Goal: Task Accomplishment & Management: Manage account settings

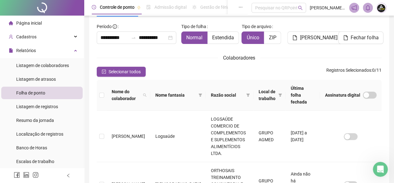
scroll to position [36, 0]
click at [366, 9] on icon "bell" at bounding box center [368, 8] width 6 height 6
click at [132, 70] on span "Selecionar todos" at bounding box center [125, 71] width 32 height 7
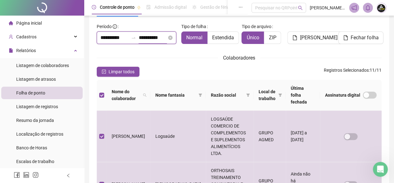
click at [144, 38] on input "**********" at bounding box center [153, 37] width 28 height 7
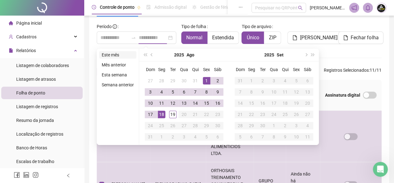
click at [116, 56] on li "Este mês" at bounding box center [117, 54] width 37 height 7
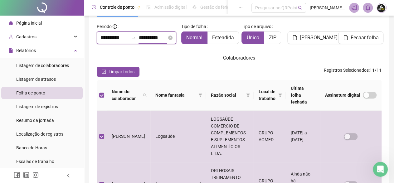
click at [149, 38] on input "**********" at bounding box center [153, 37] width 28 height 7
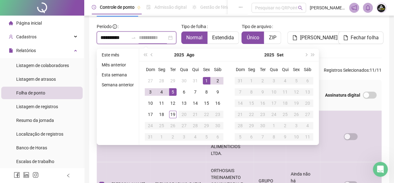
type input "**********"
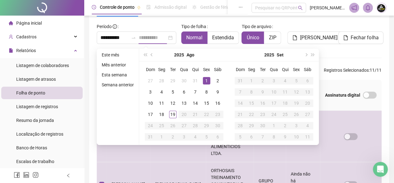
click at [207, 79] on div "1" at bounding box center [206, 80] width 7 height 7
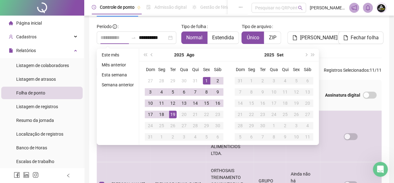
click at [173, 112] on div "19" at bounding box center [172, 114] width 7 height 7
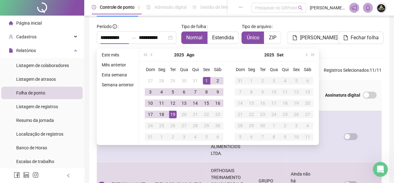
type input "**********"
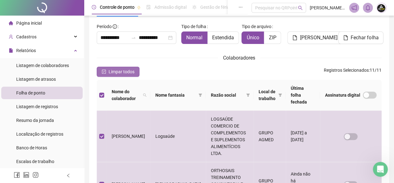
click at [134, 71] on span "Limpar todos" at bounding box center [122, 71] width 26 height 7
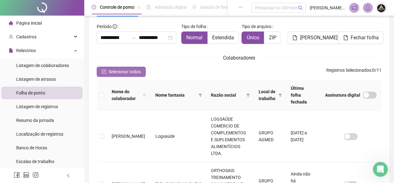
click at [135, 71] on span "Selecionar todos" at bounding box center [125, 71] width 32 height 7
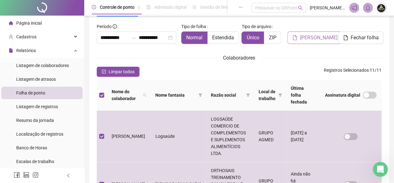
click at [303, 39] on span "[PERSON_NAME]" at bounding box center [318, 37] width 37 height 7
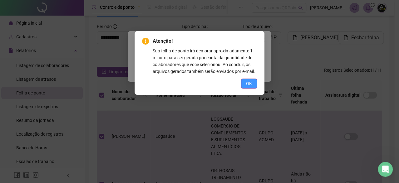
click at [243, 85] on button "OK" at bounding box center [249, 84] width 16 height 10
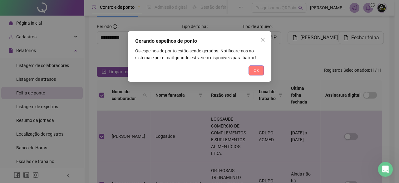
click at [256, 67] on span "Ok" at bounding box center [255, 70] width 5 height 7
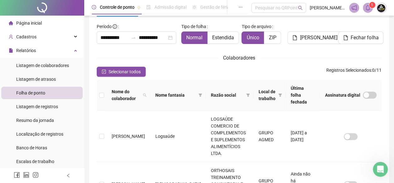
click at [367, 12] on span at bounding box center [368, 8] width 10 height 10
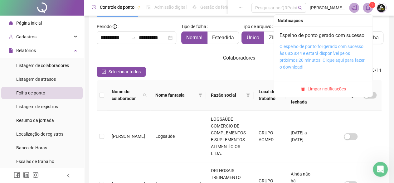
click at [342, 53] on link "O espelho de ponto foi gerado com sucesso às 08:28:44 e estará disponível pelos…" at bounding box center [322, 57] width 85 height 26
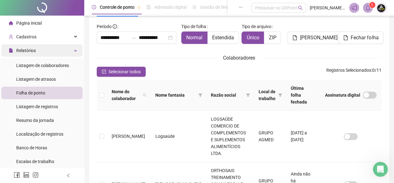
click at [30, 51] on span "Relatórios" at bounding box center [26, 50] width 20 height 5
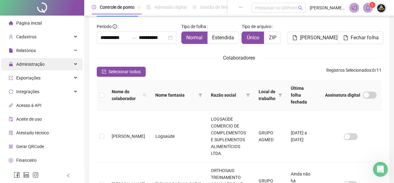
click at [30, 64] on span "Administração" at bounding box center [30, 64] width 28 height 5
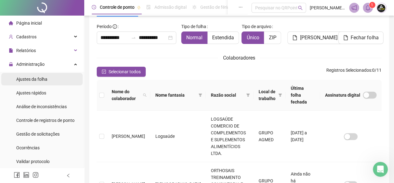
click at [33, 79] on span "Ajustes da folha" at bounding box center [31, 79] width 31 height 5
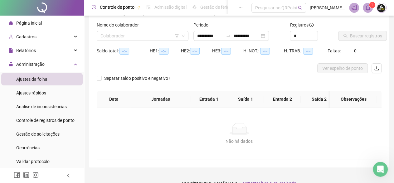
type input "**********"
click at [133, 36] on input "search" at bounding box center [140, 35] width 79 height 9
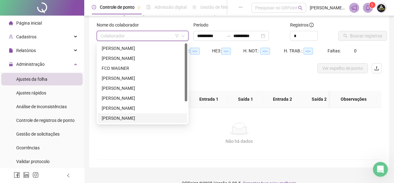
click at [124, 116] on div "[PERSON_NAME]" at bounding box center [143, 118] width 82 height 7
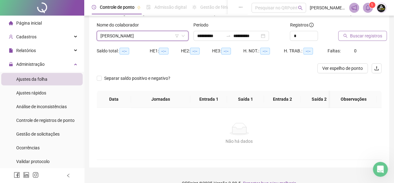
click at [353, 35] on span "Buscar registros" at bounding box center [366, 35] width 32 height 7
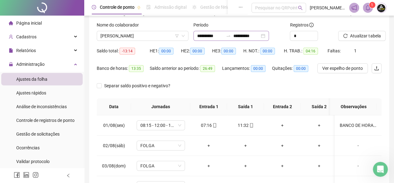
click at [269, 35] on div "**********" at bounding box center [232, 36] width 76 height 10
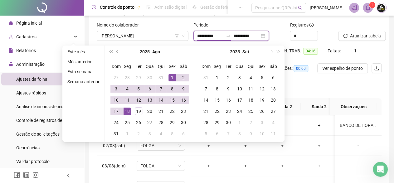
type input "**********"
click at [171, 77] on div "1" at bounding box center [172, 77] width 7 height 7
type input "**********"
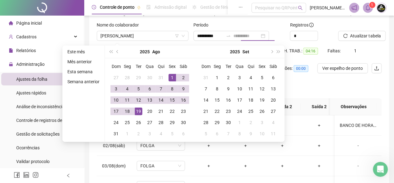
click at [138, 111] on div "19" at bounding box center [138, 111] width 7 height 7
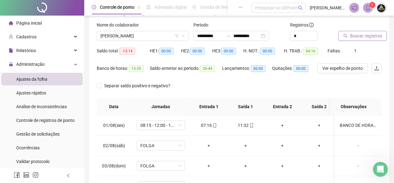
click at [359, 32] on button "Buscar registros" at bounding box center [362, 36] width 49 height 10
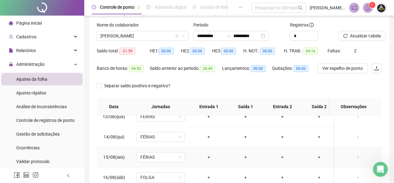
scroll to position [135, 0]
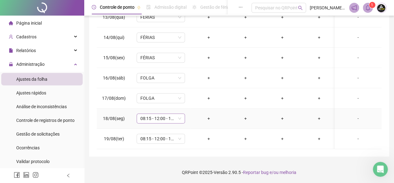
click at [179, 114] on span "08:15 - 12:00 - 13:00 18:00" at bounding box center [160, 118] width 41 height 9
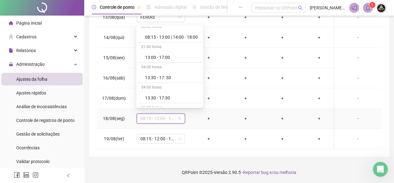
scroll to position [343, 0]
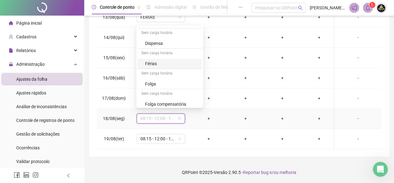
click at [150, 61] on div "Férias" at bounding box center [171, 63] width 53 height 7
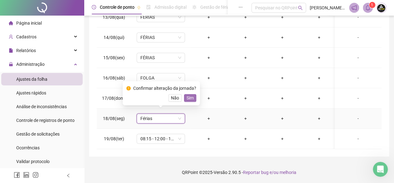
click at [191, 96] on span "Sim" at bounding box center [190, 98] width 7 height 7
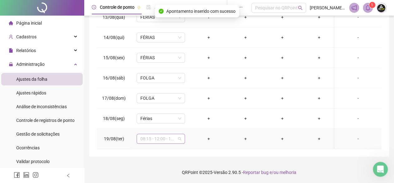
click at [178, 134] on span "08:15 - 12:00 - 13:00 18:00" at bounding box center [160, 138] width 41 height 9
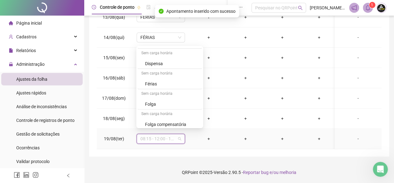
scroll to position [366, 0]
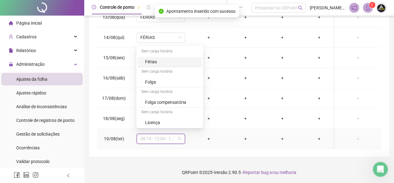
click at [154, 61] on div "Férias" at bounding box center [171, 61] width 53 height 7
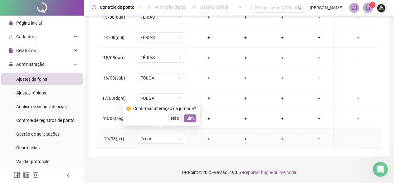
click at [188, 116] on span "Sim" at bounding box center [190, 118] width 7 height 7
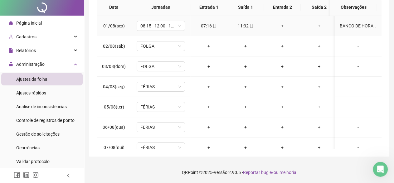
scroll to position [0, 0]
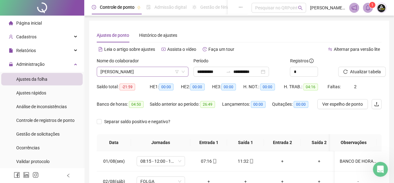
click at [129, 72] on span "[PERSON_NAME]" at bounding box center [143, 71] width 84 height 9
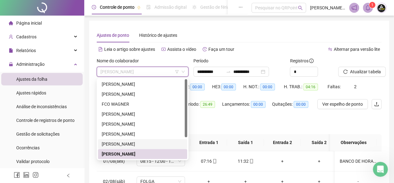
click at [122, 143] on div "[PERSON_NAME]" at bounding box center [143, 144] width 82 height 7
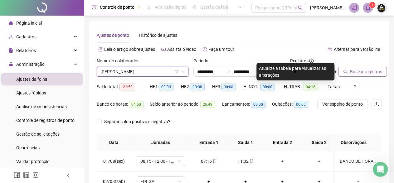
click at [365, 72] on span "Buscar registros" at bounding box center [366, 71] width 32 height 7
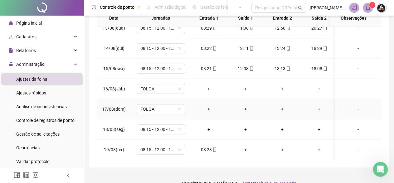
scroll to position [135, 0]
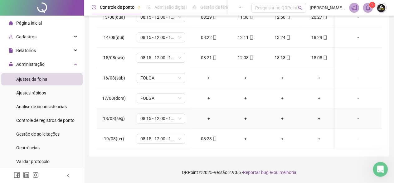
click at [354, 115] on div "-" at bounding box center [358, 118] width 37 height 7
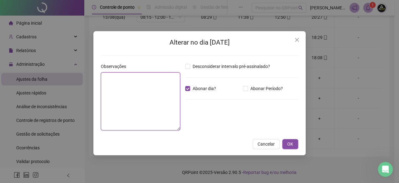
click at [124, 84] on textarea at bounding box center [140, 101] width 79 height 58
type textarea "*"
type textarea "*********"
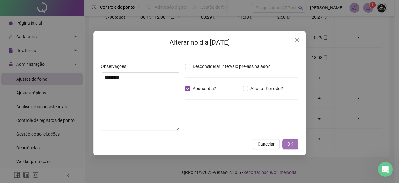
click at [290, 141] on span "OK" at bounding box center [290, 144] width 6 height 7
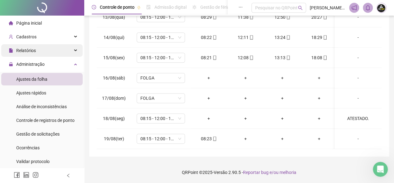
click at [21, 51] on span "Relatórios" at bounding box center [26, 50] width 20 height 5
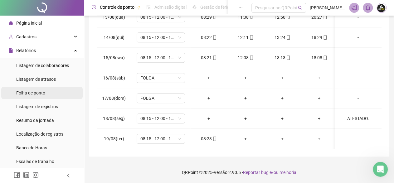
click at [36, 93] on span "Folha de ponto" at bounding box center [30, 93] width 29 height 5
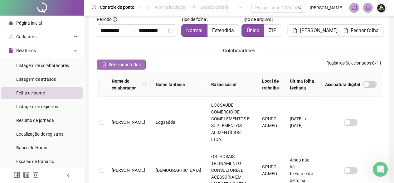
scroll to position [36, 0]
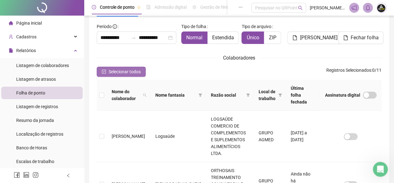
click at [122, 72] on span "Selecionar todos" at bounding box center [125, 71] width 32 height 7
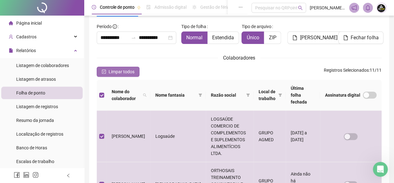
click at [122, 72] on span "Limpar todos" at bounding box center [122, 71] width 26 height 7
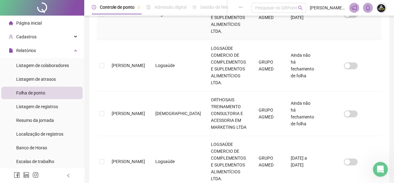
scroll to position [317, 0]
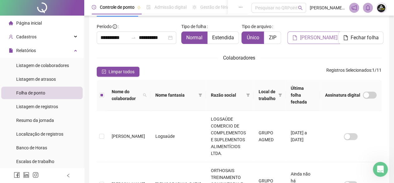
click at [312, 38] on span "[PERSON_NAME]" at bounding box center [318, 37] width 37 height 7
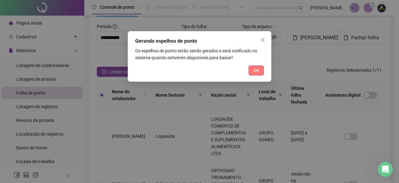
click at [254, 72] on span "Ok" at bounding box center [255, 70] width 5 height 7
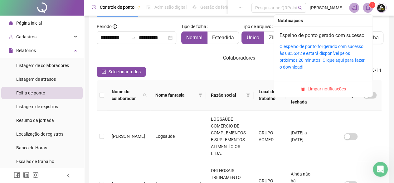
click at [369, 11] on span at bounding box center [368, 8] width 10 height 10
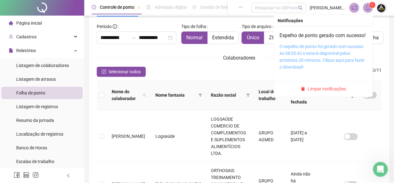
click at [330, 52] on link "O espelho de ponto foi gerado com sucesso às 08:55:42 e estará disponível pelos…" at bounding box center [322, 57] width 85 height 26
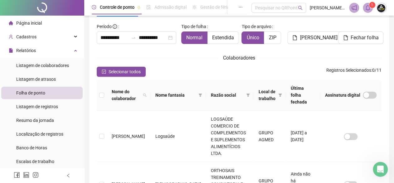
click at [370, 9] on span at bounding box center [368, 8] width 10 height 10
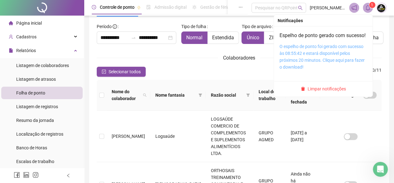
click at [321, 52] on link "O espelho de ponto foi gerado com sucesso às 08:55:42 e estará disponível pelos…" at bounding box center [322, 57] width 85 height 26
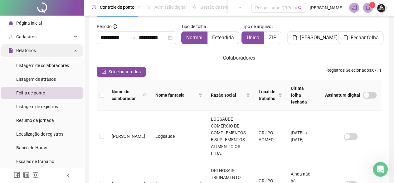
click at [26, 53] on span "Relatórios" at bounding box center [26, 50] width 20 height 5
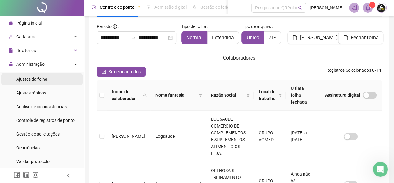
click at [34, 77] on span "Ajustes da folha" at bounding box center [31, 79] width 31 height 5
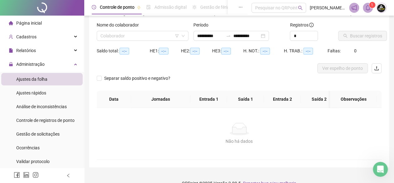
type input "**********"
click at [120, 35] on input "search" at bounding box center [140, 35] width 79 height 9
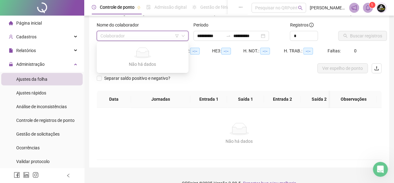
click at [250, 41] on div "**********" at bounding box center [239, 34] width 97 height 24
click at [133, 34] on input "search" at bounding box center [140, 35] width 79 height 9
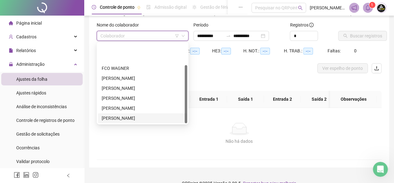
scroll to position [30, 0]
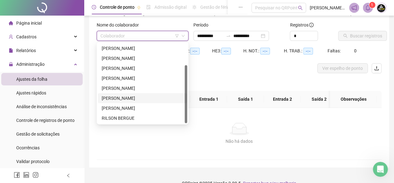
click at [121, 98] on div "[PERSON_NAME]" at bounding box center [143, 98] width 82 height 7
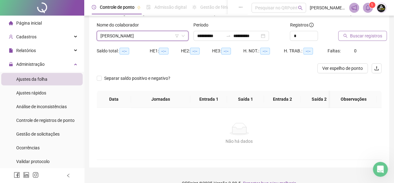
click at [364, 35] on span "Buscar registros" at bounding box center [366, 35] width 32 height 7
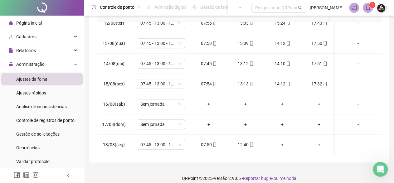
scroll to position [67, 0]
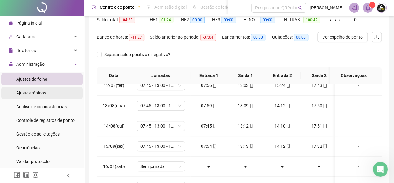
click at [37, 91] on span "Ajustes rápidos" at bounding box center [31, 93] width 30 height 5
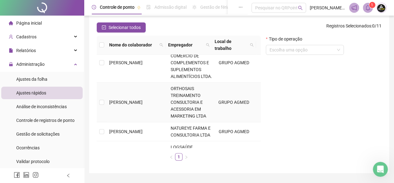
scroll to position [321, 0]
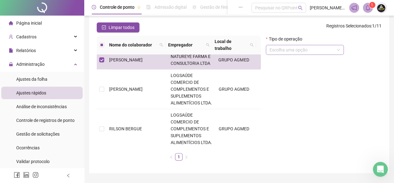
click at [289, 50] on input "search" at bounding box center [302, 49] width 65 height 9
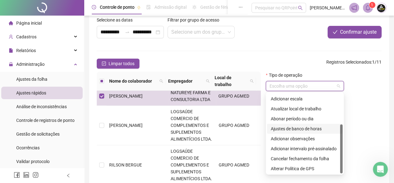
scroll to position [62, 0]
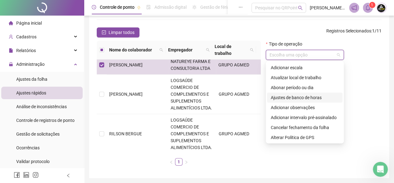
click at [290, 97] on div "Ajustes de banco de horas" at bounding box center [305, 97] width 68 height 7
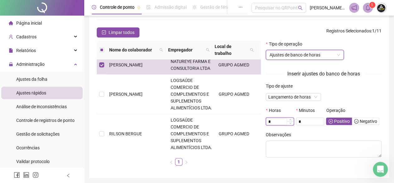
click at [282, 120] on input "*" at bounding box center [279, 121] width 27 height 7
type input "*"
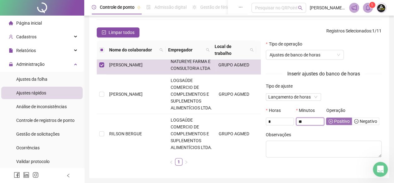
type input "**"
click at [339, 120] on span "Positivo" at bounding box center [339, 121] width 21 height 5
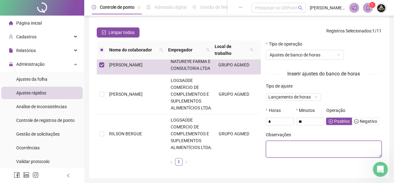
click at [302, 146] on textarea at bounding box center [324, 149] width 116 height 17
type textarea "*"
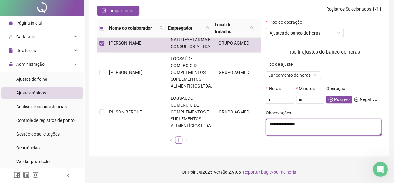
scroll to position [0, 0]
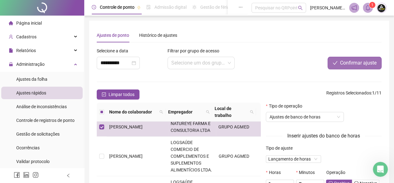
type textarea "**********"
click at [356, 62] on span "Confirmar ajuste" at bounding box center [358, 62] width 37 height 7
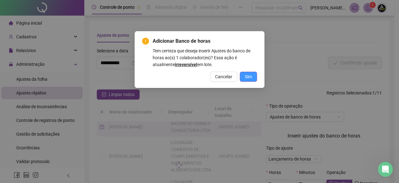
click at [247, 76] on span "Sim" at bounding box center [248, 76] width 7 height 7
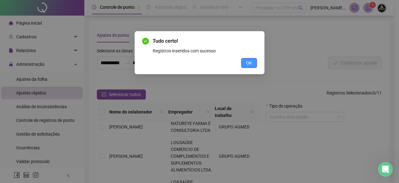
click at [249, 62] on span "OK" at bounding box center [249, 63] width 6 height 7
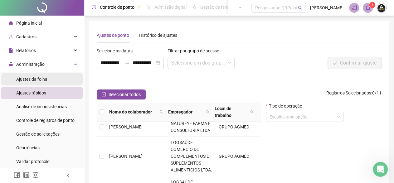
click at [34, 79] on span "Ajustes da folha" at bounding box center [31, 79] width 31 height 5
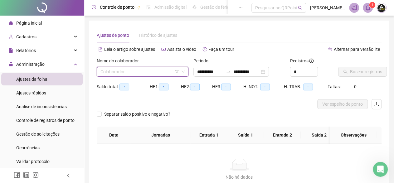
click at [157, 69] on input "search" at bounding box center [140, 71] width 79 height 9
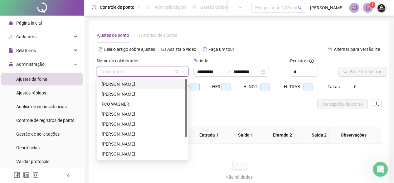
type input "**********"
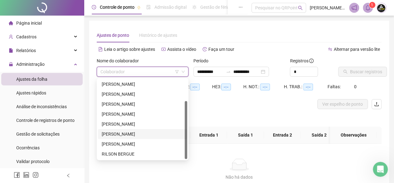
scroll to position [52, 0]
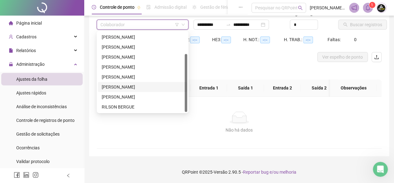
click at [121, 84] on div "[PERSON_NAME]" at bounding box center [143, 87] width 82 height 7
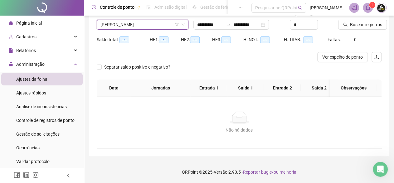
scroll to position [20, 0]
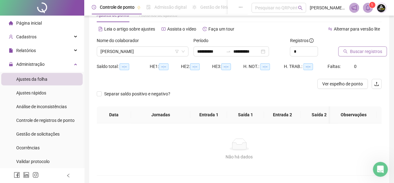
click at [366, 50] on span "Buscar registros" at bounding box center [366, 51] width 32 height 7
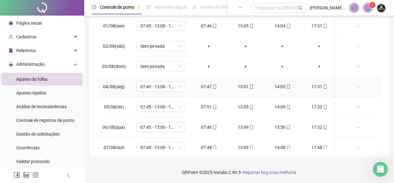
scroll to position [0, 0]
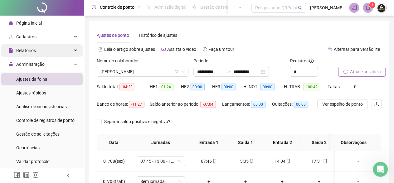
click at [29, 48] on span "Relatórios" at bounding box center [26, 50] width 20 height 5
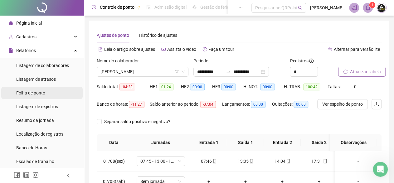
click at [38, 92] on span "Folha de ponto" at bounding box center [30, 93] width 29 height 5
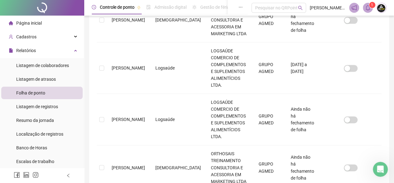
scroll to position [36, 0]
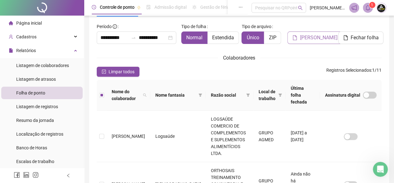
click at [307, 38] on span "[PERSON_NAME]" at bounding box center [318, 37] width 37 height 7
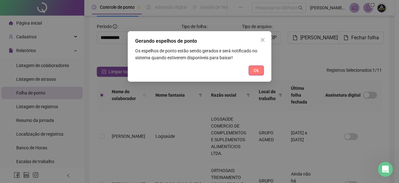
click at [254, 70] on span "Ok" at bounding box center [255, 70] width 5 height 7
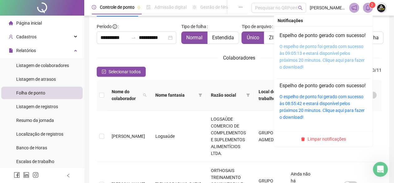
click at [330, 52] on link "O espelho de ponto foi gerado com sucesso às 09:05:13 e estará disponível pelos…" at bounding box center [322, 57] width 85 height 26
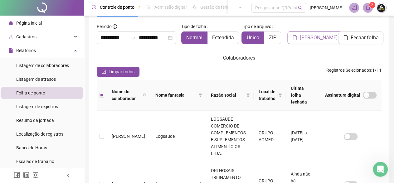
click at [316, 38] on span "[PERSON_NAME]" at bounding box center [318, 37] width 37 height 7
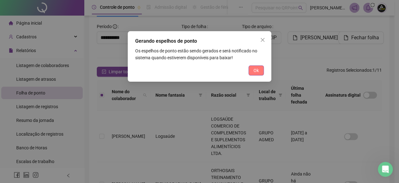
click at [254, 71] on span "Ok" at bounding box center [255, 70] width 5 height 7
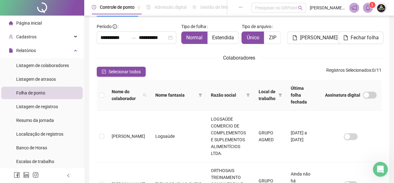
click at [366, 7] on icon "bell" at bounding box center [368, 8] width 6 height 6
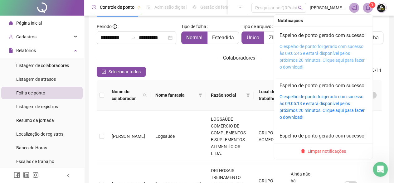
click at [339, 53] on link "O espelho de ponto foi gerado com sucesso às 09:05:45 e estará disponível pelos…" at bounding box center [322, 57] width 85 height 26
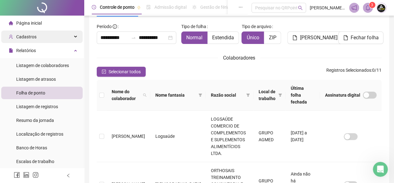
click at [31, 39] on span "Cadastros" at bounding box center [26, 36] width 20 height 5
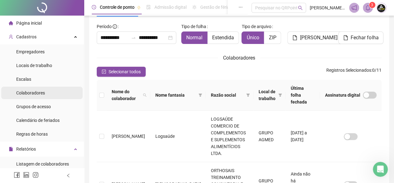
click at [35, 93] on span "Colaboradores" at bounding box center [30, 93] width 29 height 5
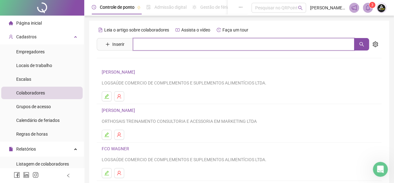
click at [176, 45] on input "text" at bounding box center [244, 44] width 222 height 12
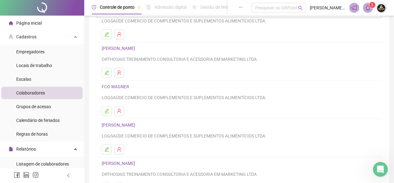
scroll to position [94, 0]
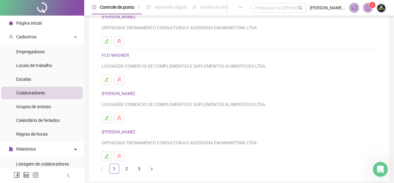
click at [119, 93] on link "[PERSON_NAME]" at bounding box center [119, 93] width 35 height 5
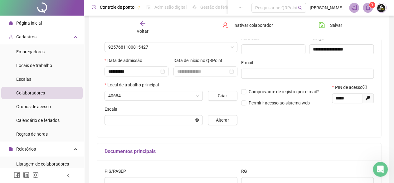
scroll to position [96, 0]
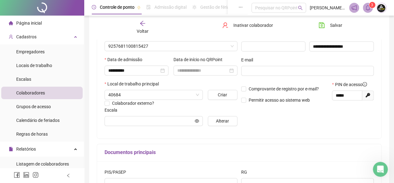
type input "**********"
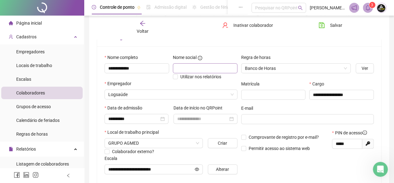
scroll to position [0, 0]
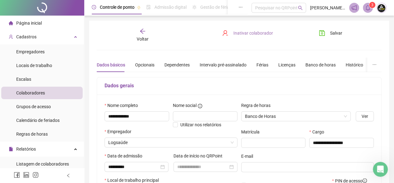
click at [245, 33] on span "Inativar colaborador" at bounding box center [253, 33] width 40 height 7
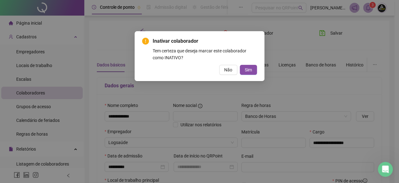
drag, startPoint x: 224, startPoint y: 71, endPoint x: 196, endPoint y: 75, distance: 28.7
click at [223, 70] on button "Não" at bounding box center [228, 70] width 18 height 10
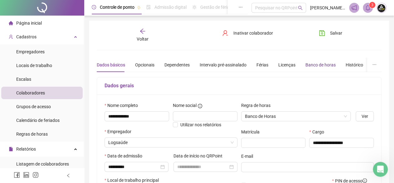
click at [310, 63] on div "Banco de horas" at bounding box center [321, 64] width 30 height 7
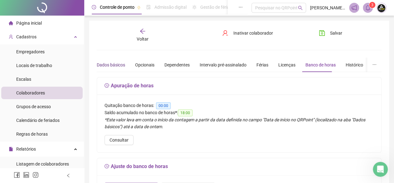
click at [120, 65] on div "Dados básicos" at bounding box center [111, 64] width 28 height 7
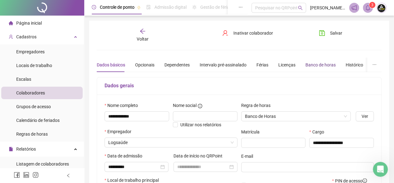
click at [319, 66] on div "Banco de horas" at bounding box center [321, 64] width 30 height 7
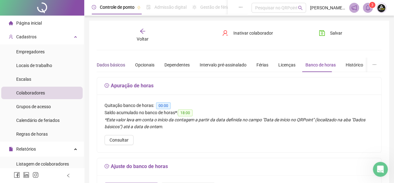
click at [103, 62] on div "Dados básicos" at bounding box center [111, 64] width 28 height 7
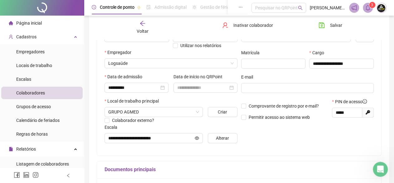
scroll to position [48, 0]
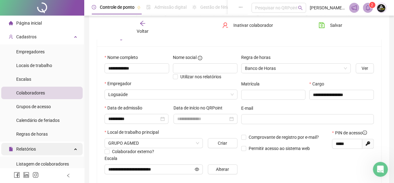
click at [30, 147] on span "Relatórios" at bounding box center [26, 149] width 20 height 5
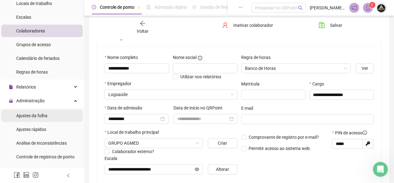
click at [38, 113] on span "Ajustes da folha" at bounding box center [31, 115] width 31 height 5
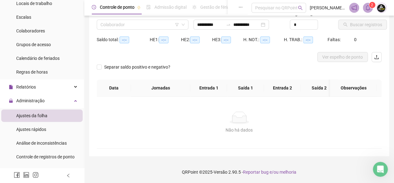
type input "**********"
click at [138, 25] on input "search" at bounding box center [140, 24] width 79 height 9
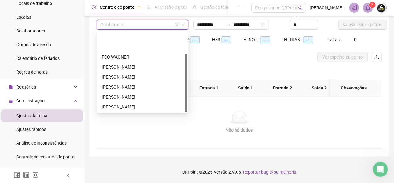
scroll to position [52, 0]
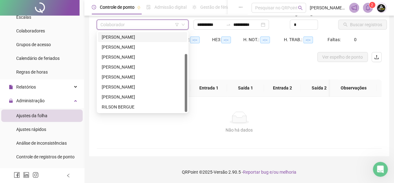
click at [117, 34] on div "[PERSON_NAME]" at bounding box center [143, 37] width 82 height 7
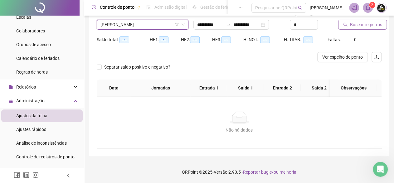
click at [356, 21] on span "Buscar registros" at bounding box center [366, 24] width 32 height 7
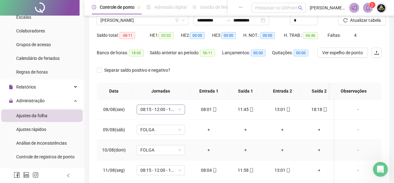
scroll to position [205, 0]
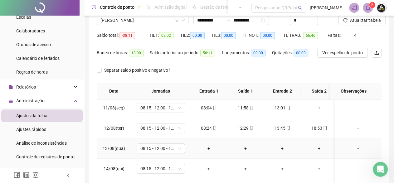
click at [354, 148] on div "-" at bounding box center [358, 148] width 37 height 7
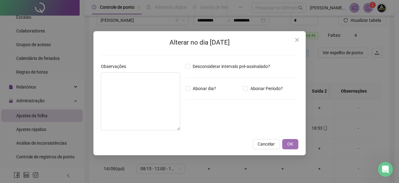
click at [290, 145] on span "OK" at bounding box center [290, 144] width 6 height 7
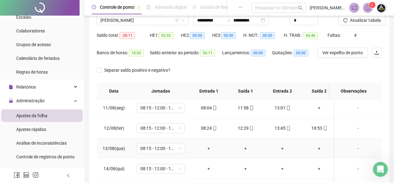
click at [355, 148] on div "-" at bounding box center [358, 148] width 37 height 7
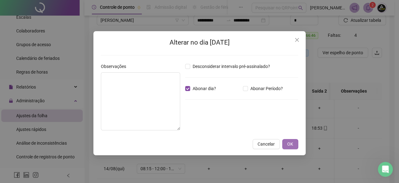
click at [293, 146] on button "OK" at bounding box center [290, 144] width 16 height 10
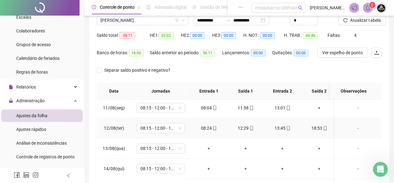
scroll to position [236, 0]
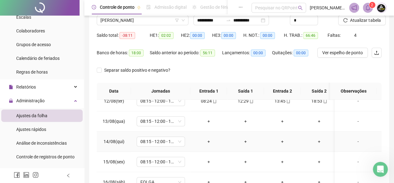
click at [353, 138] on div "-" at bounding box center [358, 141] width 37 height 7
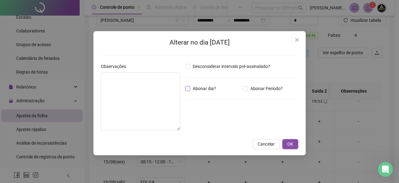
click at [203, 89] on span "Abonar dia?" at bounding box center [204, 88] width 28 height 7
click at [292, 145] on span "OK" at bounding box center [290, 144] width 6 height 7
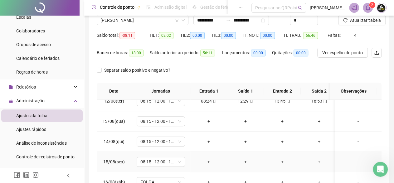
click at [353, 159] on div "-" at bounding box center [358, 162] width 37 height 7
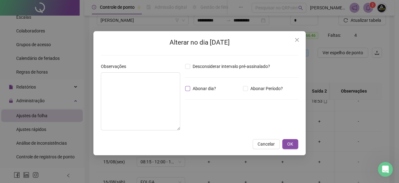
click at [208, 89] on span "Abonar dia?" at bounding box center [204, 88] width 28 height 7
click at [289, 144] on span "OK" at bounding box center [290, 144] width 6 height 7
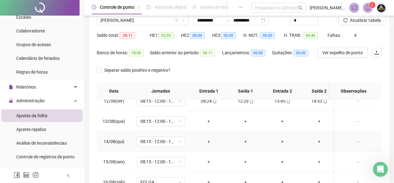
scroll to position [83, 0]
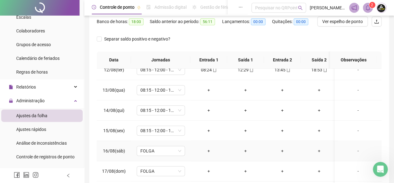
click at [353, 148] on div "-" at bounding box center [358, 151] width 37 height 7
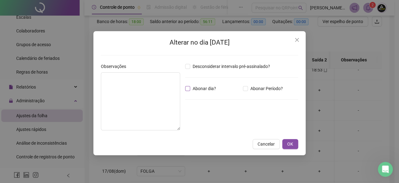
click at [206, 86] on span "Abonar dia?" at bounding box center [204, 88] width 28 height 7
click at [295, 143] on button "OK" at bounding box center [290, 144] width 16 height 10
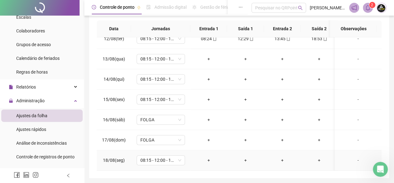
scroll to position [135, 0]
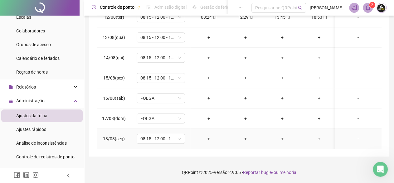
click at [354, 135] on div "-" at bounding box center [358, 138] width 37 height 7
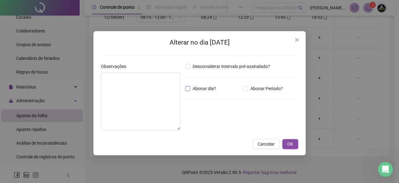
click at [204, 86] on span "Abonar dia?" at bounding box center [204, 88] width 28 height 7
click at [293, 144] on button "OK" at bounding box center [290, 144] width 16 height 10
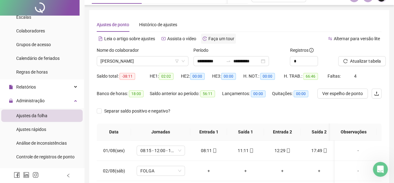
scroll to position [0, 0]
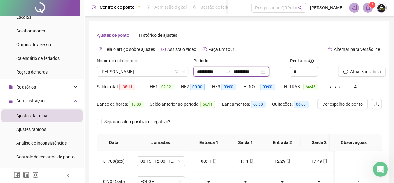
click at [222, 73] on input "**********" at bounding box center [210, 71] width 26 height 7
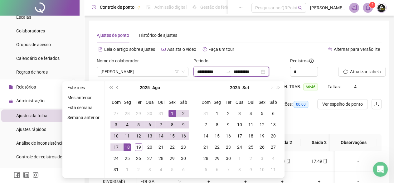
type input "**********"
drag, startPoint x: 173, startPoint y: 111, endPoint x: 166, endPoint y: 118, distance: 10.2
click at [173, 111] on div "1" at bounding box center [172, 113] width 7 height 7
type input "**********"
click at [139, 146] on div "19" at bounding box center [138, 147] width 7 height 7
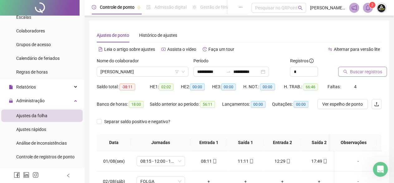
click at [356, 72] on span "Buscar registros" at bounding box center [366, 71] width 32 height 7
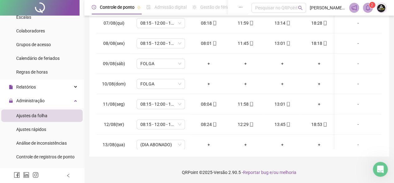
scroll to position [256, 0]
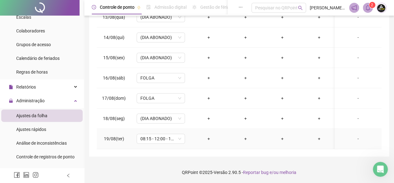
click at [353, 135] on div "-" at bounding box center [358, 138] width 37 height 7
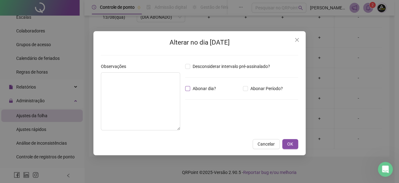
click at [201, 87] on span "Abonar dia?" at bounding box center [204, 88] width 28 height 7
click at [290, 143] on span "OK" at bounding box center [290, 144] width 6 height 7
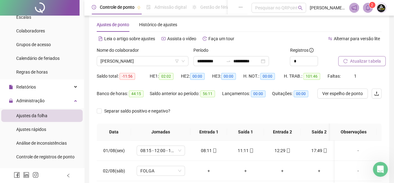
scroll to position [0, 0]
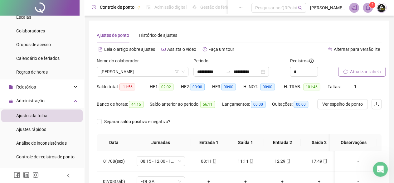
click at [358, 70] on span "Atualizar tabela" at bounding box center [365, 71] width 31 height 7
click at [344, 102] on span "Ver espelho de ponto" at bounding box center [342, 104] width 41 height 7
click at [358, 71] on span "Atualizar tabela" at bounding box center [365, 71] width 31 height 7
click at [345, 103] on span "Ver espelho de ponto" at bounding box center [342, 104] width 41 height 7
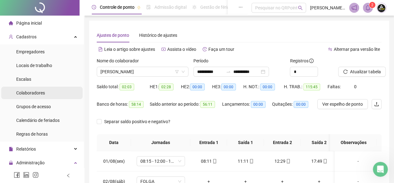
click at [31, 92] on span "Colaboradores" at bounding box center [30, 93] width 29 height 5
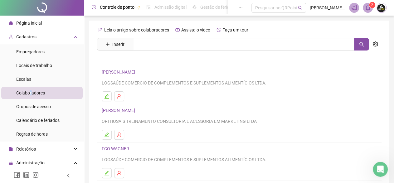
scroll to position [62, 0]
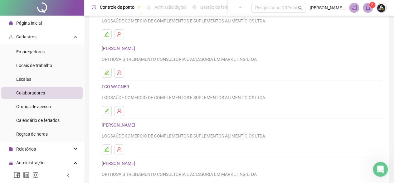
click at [109, 123] on link "[PERSON_NAME]" at bounding box center [119, 125] width 35 height 5
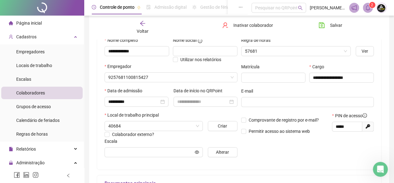
type input "**********"
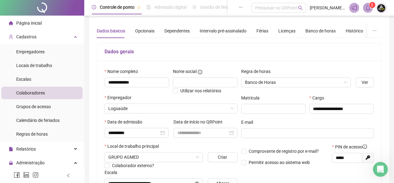
scroll to position [0, 0]
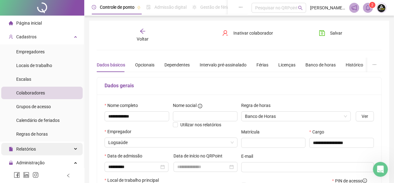
click at [30, 148] on span "Relatórios" at bounding box center [26, 149] width 20 height 5
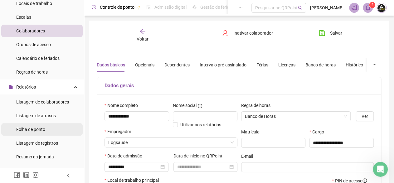
click at [32, 129] on span "Folha de ponto" at bounding box center [30, 129] width 29 height 5
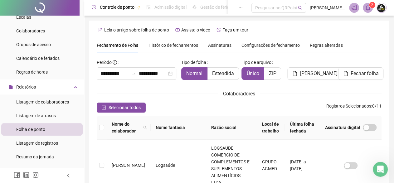
scroll to position [36, 0]
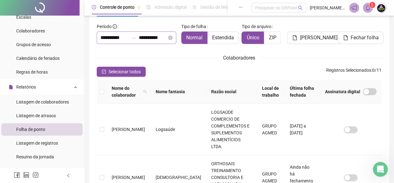
click at [120, 33] on div "**********" at bounding box center [137, 38] width 80 height 12
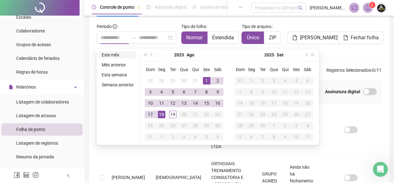
click at [115, 55] on li "Este mês" at bounding box center [117, 54] width 37 height 7
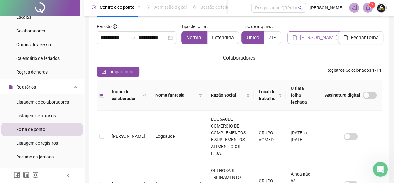
click at [310, 39] on span "[PERSON_NAME]" at bounding box center [318, 37] width 37 height 7
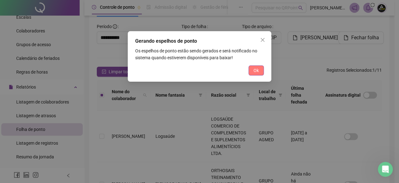
click at [259, 68] on button "Ok" at bounding box center [255, 71] width 15 height 10
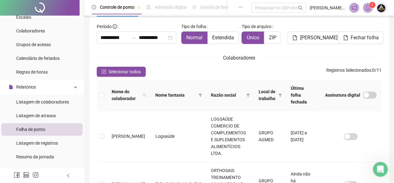
click at [369, 12] on span at bounding box center [368, 8] width 10 height 10
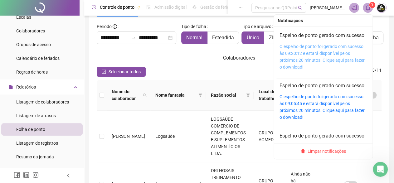
click at [322, 52] on link "O espelho de ponto foi gerado com sucesso às 09:20:12 e estará disponível pelos…" at bounding box center [322, 57] width 85 height 26
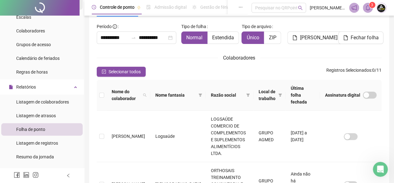
scroll to position [0, 0]
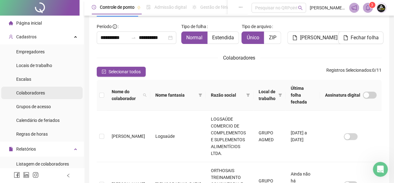
click at [31, 96] on span "Colaboradores" at bounding box center [30, 93] width 29 height 5
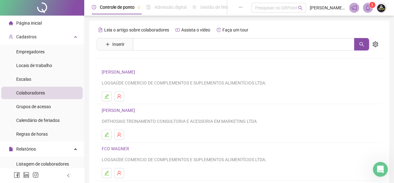
scroll to position [31, 0]
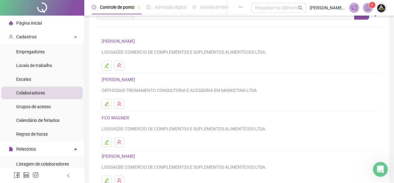
click at [120, 155] on link "[PERSON_NAME]" at bounding box center [119, 156] width 35 height 5
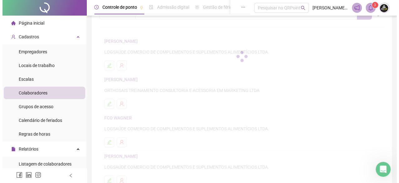
scroll to position [34, 0]
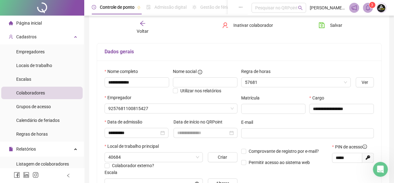
type input "**********"
click at [239, 25] on span "Inativar colaborador" at bounding box center [253, 25] width 40 height 7
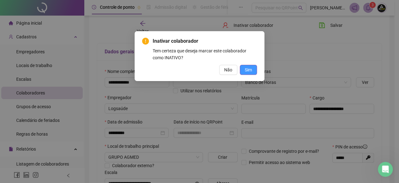
click at [248, 69] on span "Sim" at bounding box center [248, 69] width 7 height 7
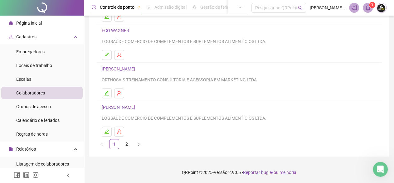
scroll to position [25, 0]
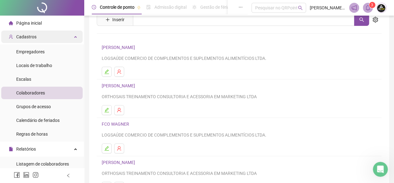
click at [23, 36] on span "Cadastros" at bounding box center [26, 36] width 20 height 5
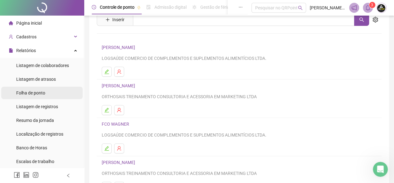
click at [34, 93] on span "Folha de ponto" at bounding box center [30, 93] width 29 height 5
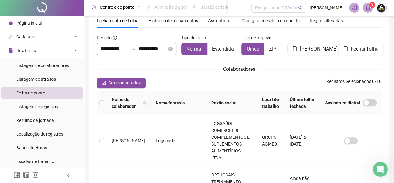
scroll to position [36, 0]
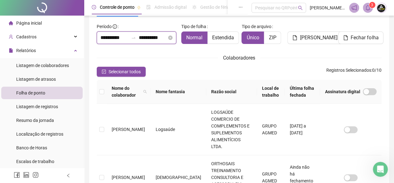
click at [127, 37] on input "**********" at bounding box center [115, 37] width 28 height 7
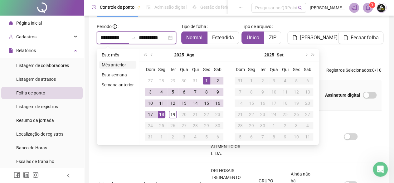
type input "**********"
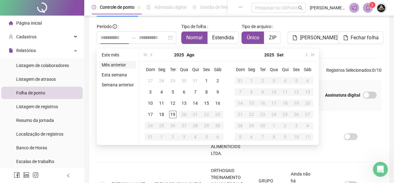
click at [116, 65] on li "Mês anterior" at bounding box center [117, 64] width 37 height 7
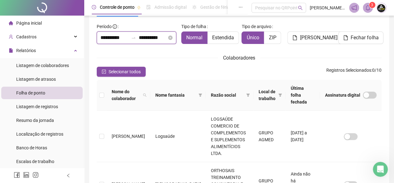
click at [115, 37] on input "**********" at bounding box center [115, 37] width 28 height 7
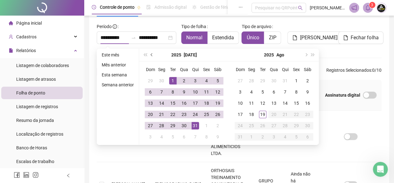
click at [152, 54] on span "prev-year" at bounding box center [152, 54] width 3 height 3
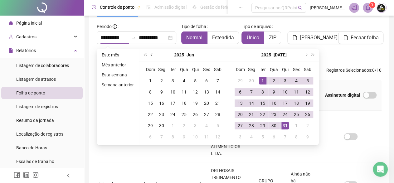
click at [152, 54] on span "prev-year" at bounding box center [152, 54] width 3 height 3
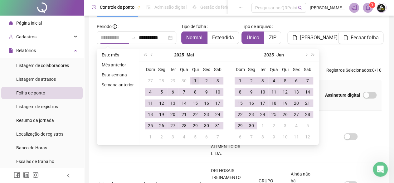
type input "**********"
click at [195, 81] on div "1" at bounding box center [195, 80] width 7 height 7
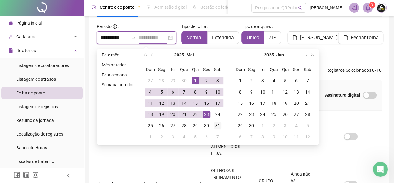
type input "**********"
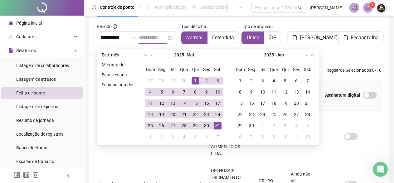
click at [219, 126] on div "31" at bounding box center [217, 125] width 7 height 7
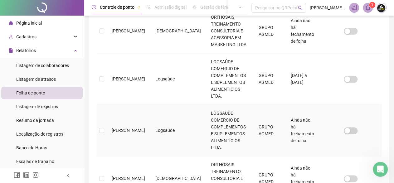
scroll to position [317, 0]
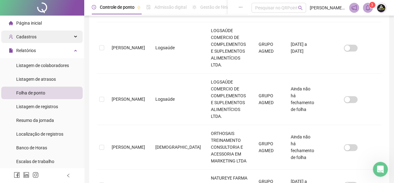
click at [29, 39] on span "Cadastros" at bounding box center [26, 36] width 20 height 5
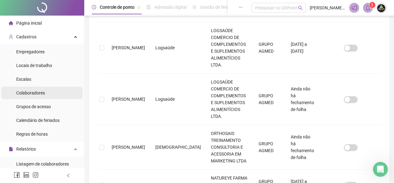
click at [25, 91] on span "Colaboradores" at bounding box center [30, 93] width 29 height 5
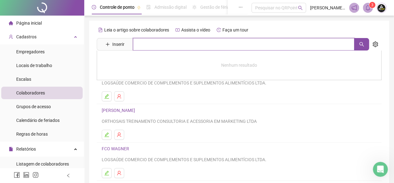
click at [168, 42] on input "text" at bounding box center [244, 44] width 222 height 12
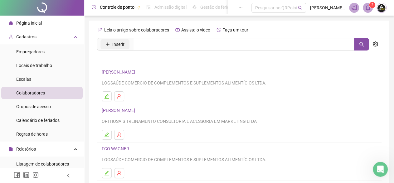
click at [115, 44] on span "Inserir" at bounding box center [118, 44] width 12 height 7
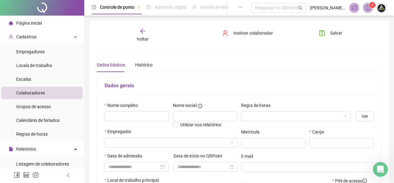
type input "*****"
click at [26, 92] on span "Colaboradores" at bounding box center [30, 93] width 29 height 5
click at [36, 19] on div "Página inicial" at bounding box center [25, 23] width 33 height 12
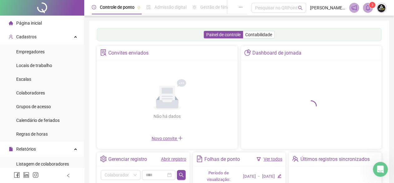
scroll to position [31, 0]
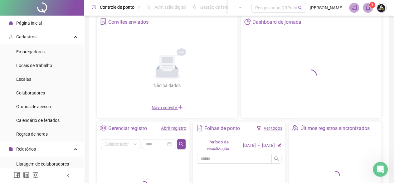
click at [228, 125] on div "Folhas de ponto" at bounding box center [222, 128] width 36 height 11
click at [228, 127] on div "Folhas de ponto" at bounding box center [222, 128] width 36 height 11
click at [220, 126] on div "Folhas de ponto" at bounding box center [222, 128] width 36 height 11
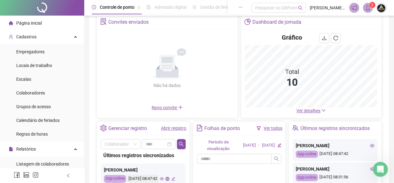
click at [220, 126] on div "Folhas de ponto" at bounding box center [222, 128] width 36 height 11
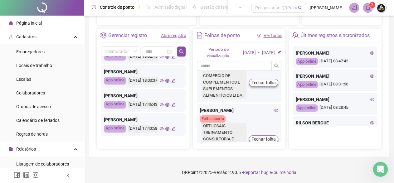
scroll to position [198, 0]
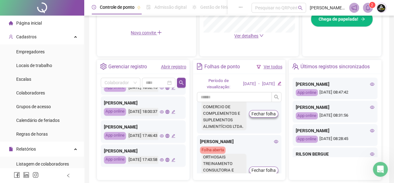
click at [166, 66] on link "Abrir registro" at bounding box center [173, 66] width 25 height 5
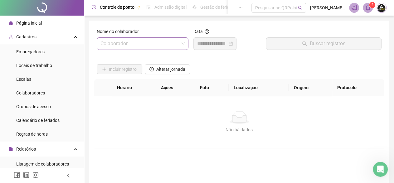
click at [144, 43] on input "search" at bounding box center [140, 44] width 79 height 12
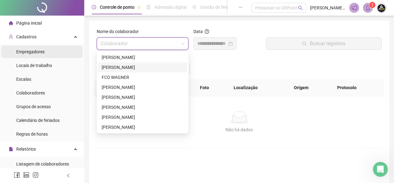
click at [21, 52] on span "Empregadores" at bounding box center [30, 51] width 28 height 5
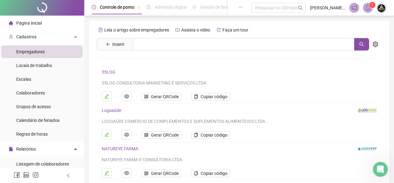
click at [113, 110] on link "Logsaúde" at bounding box center [111, 110] width 19 height 5
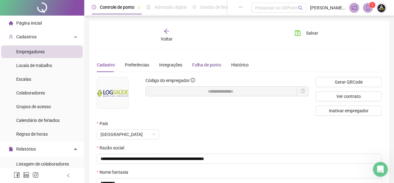
click at [213, 65] on div "Folha de ponto" at bounding box center [206, 64] width 29 height 7
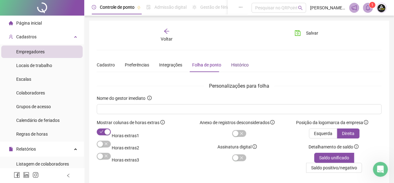
click at [233, 64] on div "Histórico" at bounding box center [239, 64] width 17 height 7
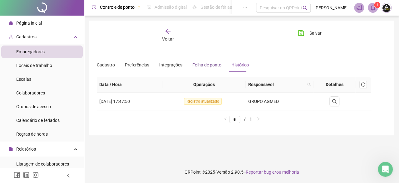
click at [208, 65] on div "Folha de ponto" at bounding box center [206, 64] width 29 height 7
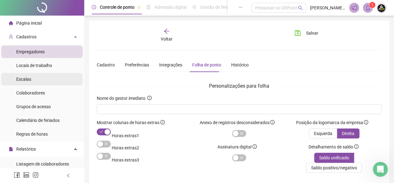
click at [25, 79] on span "Escalas" at bounding box center [23, 79] width 15 height 5
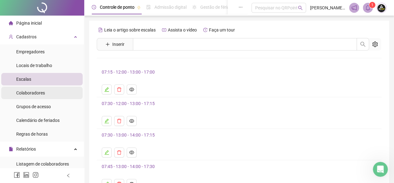
click at [26, 91] on span "Colaboradores" at bounding box center [30, 93] width 29 height 5
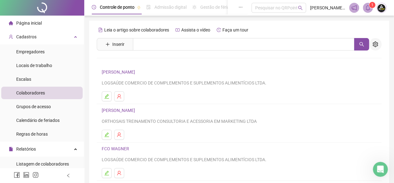
click at [377, 47] on button "button" at bounding box center [375, 44] width 12 height 12
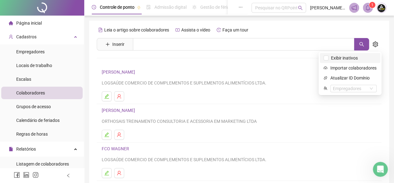
click at [348, 58] on span "Exibir inativos" at bounding box center [345, 58] width 32 height 7
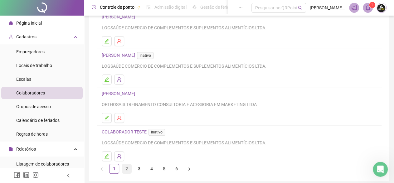
scroll to position [118, 0]
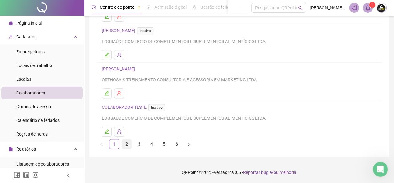
click at [127, 142] on link "2" at bounding box center [126, 144] width 9 height 9
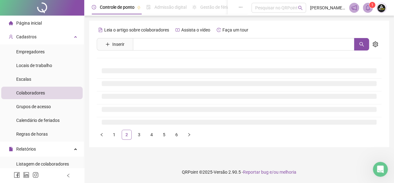
scroll to position [0, 0]
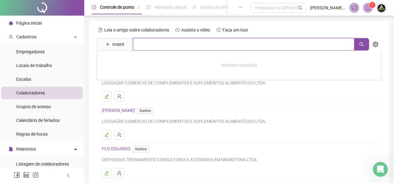
click at [150, 43] on input "text" at bounding box center [244, 44] width 222 height 12
click at [358, 44] on button "button" at bounding box center [361, 44] width 15 height 12
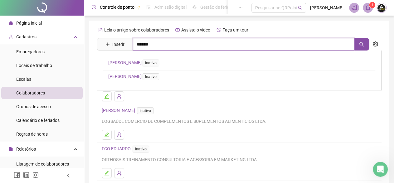
type input "******"
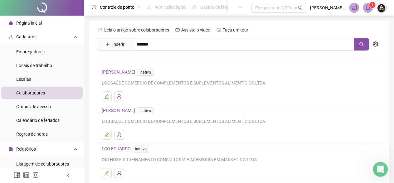
click at [131, 74] on link "[PERSON_NAME] Inativo" at bounding box center [134, 76] width 53 height 5
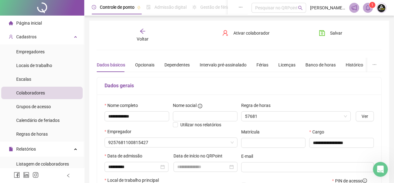
type input "**********"
click at [241, 32] on span "Ativar colaborador" at bounding box center [251, 33] width 36 height 7
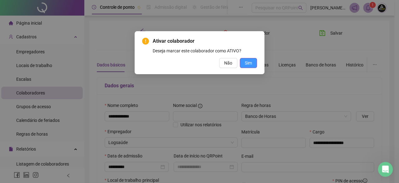
click at [248, 64] on span "Sim" at bounding box center [248, 63] width 7 height 7
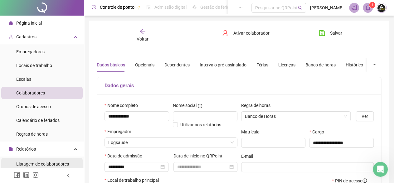
scroll to position [31, 0]
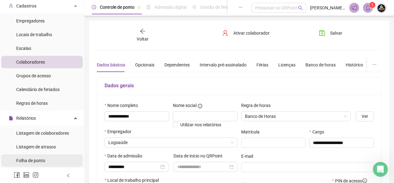
click at [30, 159] on span "Folha de ponto" at bounding box center [30, 160] width 29 height 5
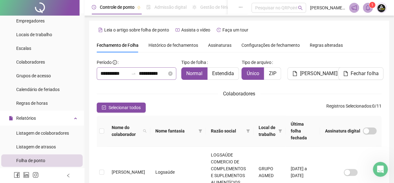
click at [133, 72] on icon "swap-right" at bounding box center [133, 73] width 5 height 5
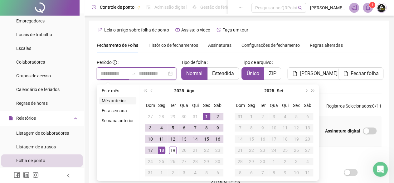
type input "**********"
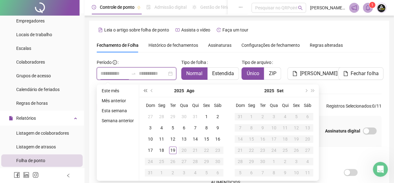
type input "**********"
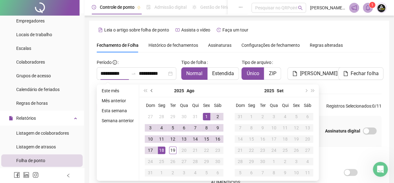
click at [151, 91] on span "prev-year" at bounding box center [152, 90] width 3 height 3
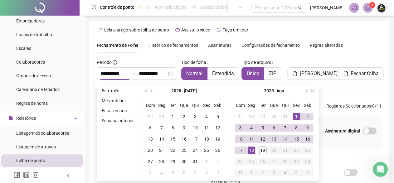
click at [151, 91] on span "prev-year" at bounding box center [152, 90] width 3 height 3
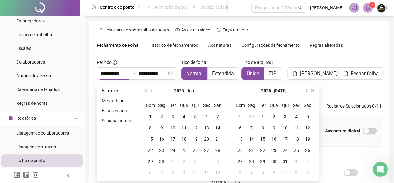
click at [151, 91] on span "prev-year" at bounding box center [152, 90] width 3 height 3
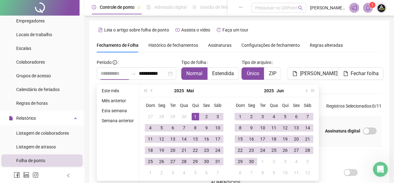
type input "**********"
click at [194, 115] on div "1" at bounding box center [195, 116] width 7 height 7
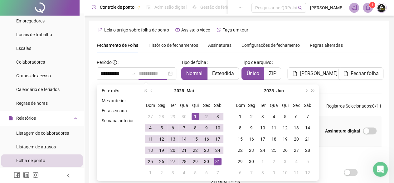
click at [217, 161] on div "31" at bounding box center [217, 161] width 7 height 7
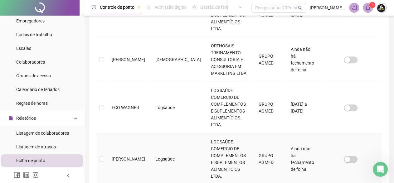
scroll to position [36, 0]
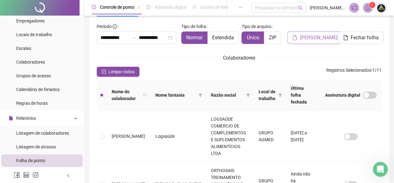
click at [307, 38] on span "[PERSON_NAME]" at bounding box center [318, 37] width 37 height 7
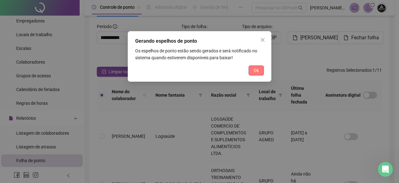
click at [261, 68] on button "Ok" at bounding box center [255, 71] width 15 height 10
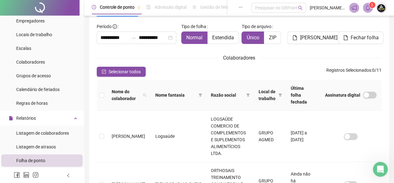
click at [366, 10] on icon "bell" at bounding box center [368, 8] width 6 height 6
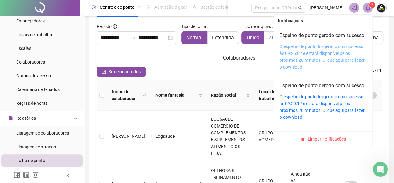
click at [325, 53] on link "O espelho de ponto foi gerado com sucesso às 09:26:02 e estará disponível pelos…" at bounding box center [322, 57] width 85 height 26
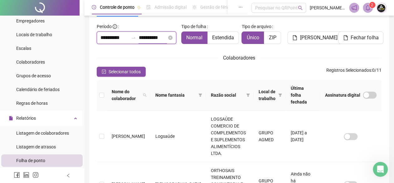
click at [143, 35] on input "**********" at bounding box center [153, 37] width 28 height 7
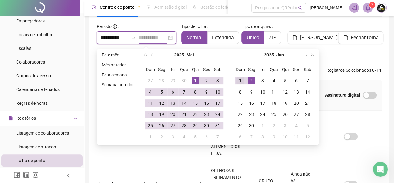
type input "**********"
click at [240, 78] on div "1" at bounding box center [240, 80] width 7 height 7
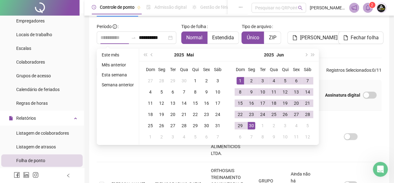
click at [250, 124] on div "30" at bounding box center [251, 125] width 7 height 7
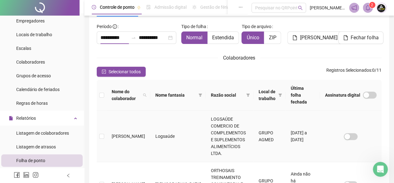
type input "**********"
click at [309, 37] on span "[PERSON_NAME]" at bounding box center [318, 37] width 37 height 7
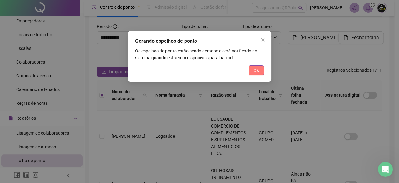
click at [253, 72] on span "Ok" at bounding box center [255, 70] width 5 height 7
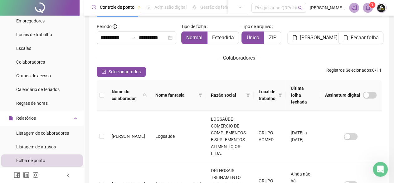
click at [367, 10] on icon "bell" at bounding box center [368, 8] width 6 height 6
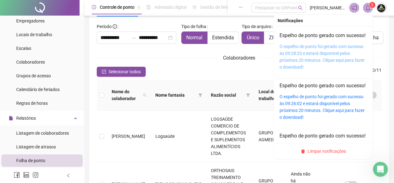
click at [349, 53] on link "O espelho de ponto foi gerado com sucesso às 09:28:20 e estará disponível pelos…" at bounding box center [322, 57] width 85 height 26
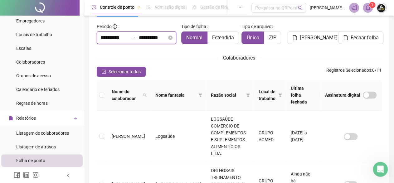
click at [139, 36] on input "**********" at bounding box center [153, 37] width 28 height 7
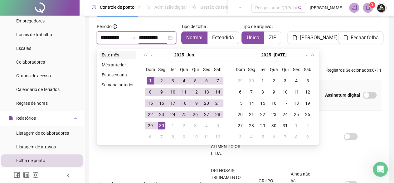
type input "**********"
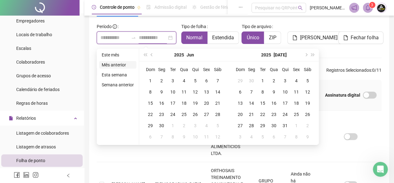
type input "**********"
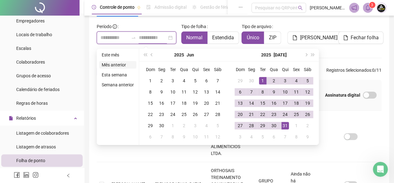
type input "**********"
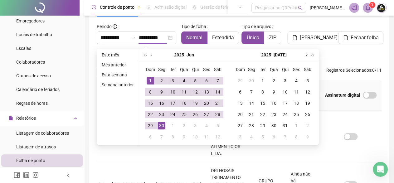
click at [306, 52] on button "next-year" at bounding box center [305, 55] width 7 height 12
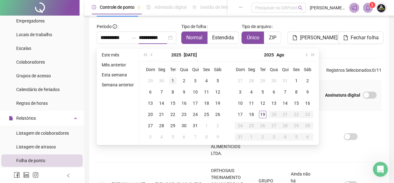
type input "**********"
click at [171, 79] on div "1" at bounding box center [172, 80] width 7 height 7
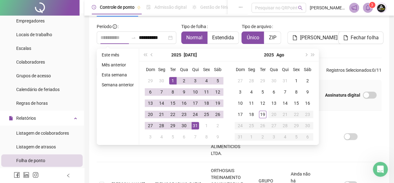
click at [196, 124] on div "31" at bounding box center [195, 125] width 7 height 7
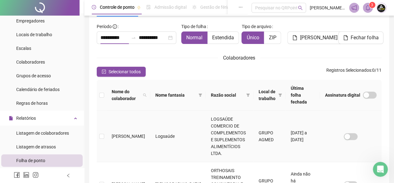
type input "**********"
click at [305, 36] on span "[PERSON_NAME]" at bounding box center [318, 37] width 37 height 7
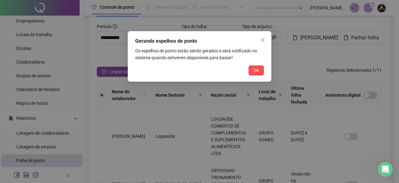
drag, startPoint x: 258, startPoint y: 70, endPoint x: 283, endPoint y: 61, distance: 26.8
click at [258, 70] on span "Ok" at bounding box center [255, 70] width 5 height 7
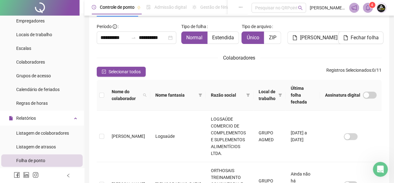
click at [369, 8] on icon "bell" at bounding box center [368, 8] width 4 height 6
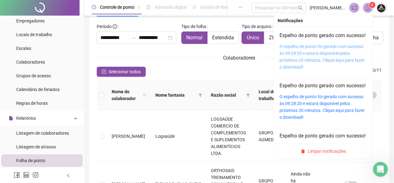
click at [347, 53] on link "O espelho de ponto foi gerado com sucesso às 09:28:55 e estará disponível pelos…" at bounding box center [322, 57] width 85 height 26
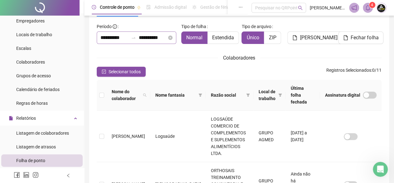
click at [132, 35] on icon "swap-right" at bounding box center [133, 37] width 5 height 5
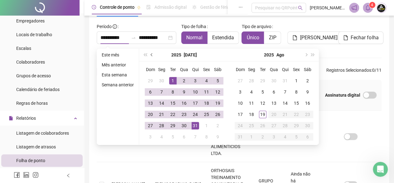
click at [151, 53] on span "prev-year" at bounding box center [152, 54] width 3 height 3
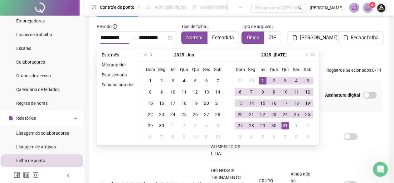
click at [151, 54] on span "prev-year" at bounding box center [152, 54] width 3 height 3
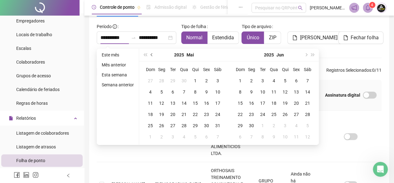
click at [151, 54] on span "prev-year" at bounding box center [152, 54] width 3 height 3
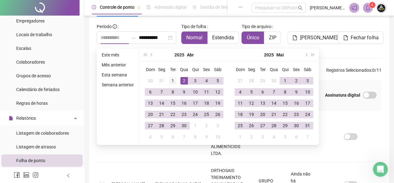
type input "**********"
click at [169, 79] on div "1" at bounding box center [172, 80] width 7 height 7
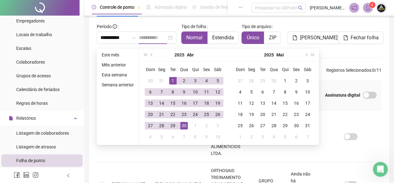
click at [183, 124] on div "30" at bounding box center [183, 125] width 7 height 7
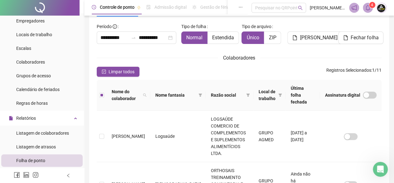
click at [303, 40] on span "[PERSON_NAME]" at bounding box center [318, 37] width 37 height 7
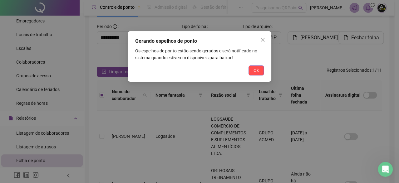
drag, startPoint x: 258, startPoint y: 70, endPoint x: 275, endPoint y: 62, distance: 18.8
click at [258, 71] on span "Ok" at bounding box center [255, 70] width 5 height 7
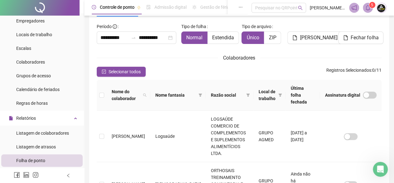
click at [371, 9] on span at bounding box center [368, 8] width 10 height 10
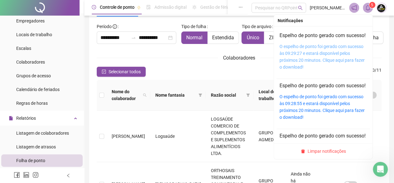
click at [341, 55] on link "O espelho de ponto foi gerado com sucesso às 09:29:27 e estará disponível pelos…" at bounding box center [322, 57] width 85 height 26
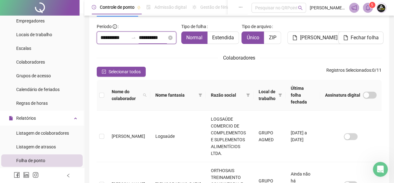
click at [139, 37] on input "**********" at bounding box center [153, 37] width 28 height 7
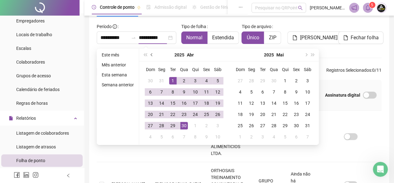
click at [150, 55] on button "prev-year" at bounding box center [152, 55] width 7 height 12
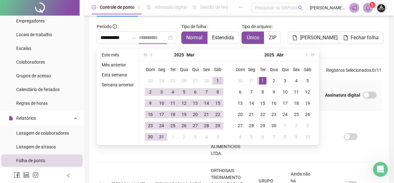
type input "**********"
click at [216, 79] on div "1" at bounding box center [217, 80] width 7 height 7
click at [162, 135] on div "31" at bounding box center [161, 136] width 7 height 7
type input "**********"
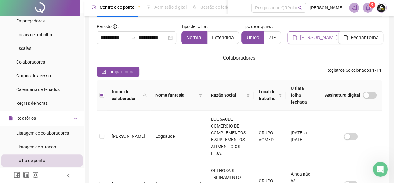
click at [308, 42] on button "[PERSON_NAME]" at bounding box center [314, 38] width 55 height 12
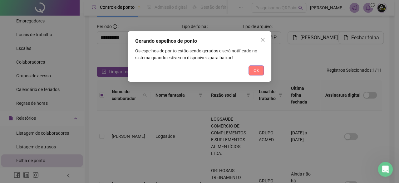
click at [258, 69] on button "Ok" at bounding box center [255, 71] width 15 height 10
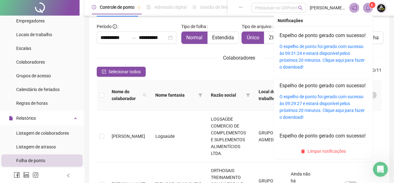
click at [369, 9] on icon "bell" at bounding box center [368, 8] width 4 height 6
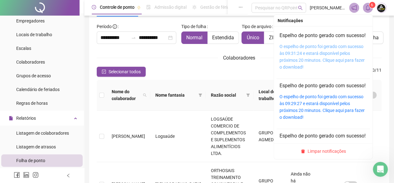
click at [356, 53] on link "O espelho de ponto foi gerado com sucesso às 09:31:24 e estará disponível pelos…" at bounding box center [322, 57] width 85 height 26
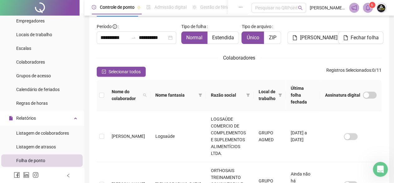
click at [374, 8] on div "6" at bounding box center [367, 8] width 37 height 10
click at [367, 11] on span at bounding box center [368, 8] width 10 height 10
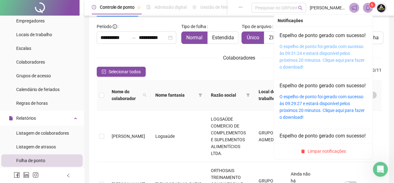
click at [351, 53] on link "O espelho de ponto foi gerado com sucesso às 09:31:24 e estará disponível pelos…" at bounding box center [322, 57] width 85 height 26
